Goal: Task Accomplishment & Management: Use online tool/utility

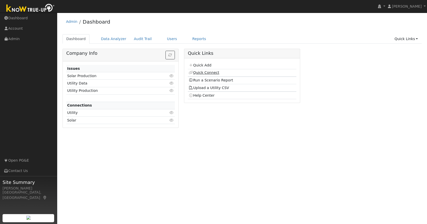
click at [205, 72] on link "Quick Connect" at bounding box center [204, 73] width 31 height 4
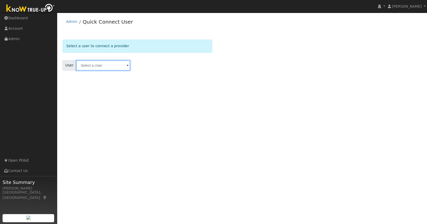
click at [86, 67] on input "text" at bounding box center [103, 65] width 54 height 10
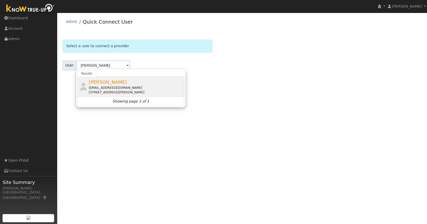
click at [103, 84] on span "[PERSON_NAME]" at bounding box center [108, 82] width 38 height 5
type input "[PERSON_NAME]"
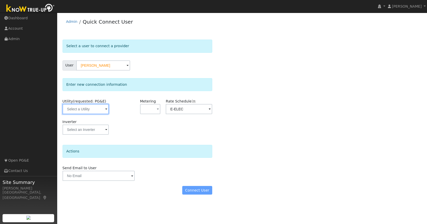
click at [93, 107] on input "text" at bounding box center [86, 109] width 46 height 10
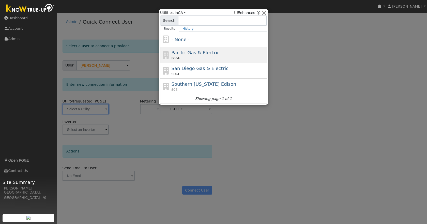
click at [226, 54] on div "Pacific Gas & Electric PG&E" at bounding box center [219, 54] width 94 height 11
type input "PG&E"
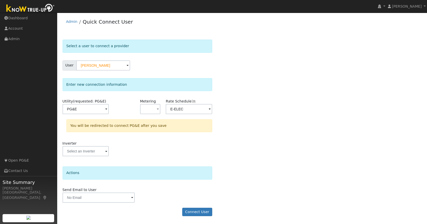
click at [245, 100] on div "Select a user to connect a provider User [PERSON_NAME] Account Default Account …" at bounding box center [242, 131] width 359 height 182
click at [192, 212] on button "Connect User" at bounding box center [197, 212] width 30 height 9
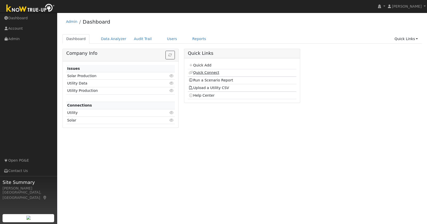
click at [211, 74] on link "Quick Connect" at bounding box center [204, 73] width 31 height 4
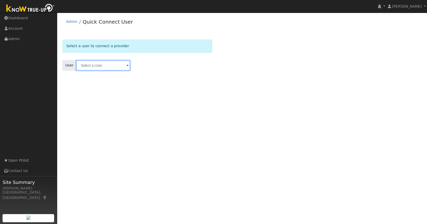
click at [92, 66] on input "text" at bounding box center [103, 65] width 54 height 10
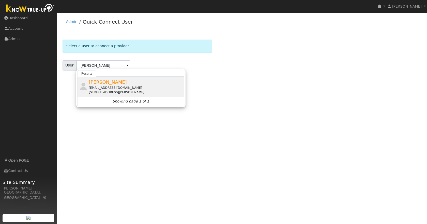
click at [111, 87] on div "[EMAIL_ADDRESS][DOMAIN_NAME]" at bounding box center [136, 88] width 94 height 5
type input "[PERSON_NAME]"
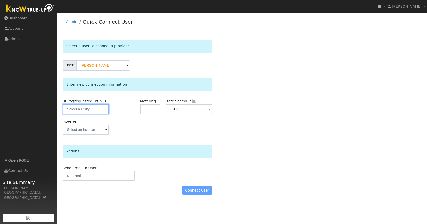
click at [94, 109] on input "text" at bounding box center [86, 109] width 46 height 10
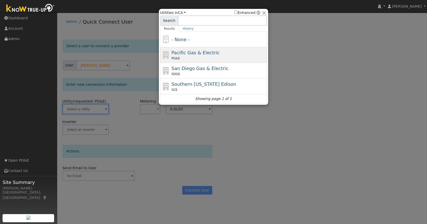
click at [245, 57] on div "PG&E" at bounding box center [219, 58] width 94 height 5
type input "PG&E"
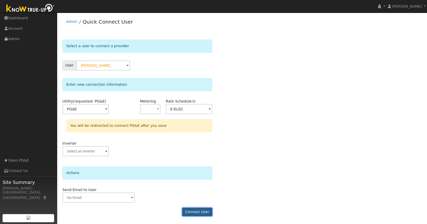
click at [196, 211] on button "Connect User" at bounding box center [197, 212] width 30 height 9
